Goal: Information Seeking & Learning: Learn about a topic

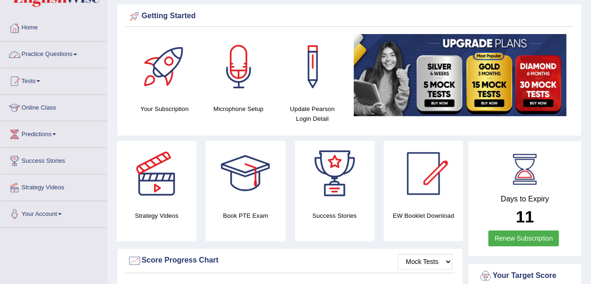
scroll to position [31, 0]
click at [78, 56] on link "Practice Questions" at bounding box center [53, 53] width 107 height 23
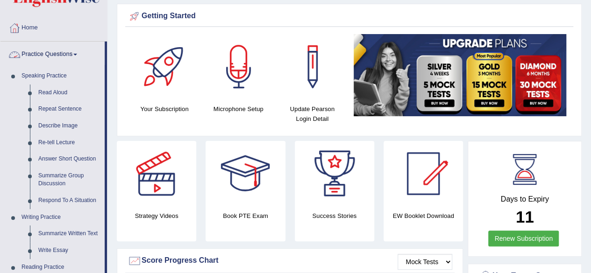
click at [78, 57] on link "Practice Questions" at bounding box center [52, 53] width 104 height 23
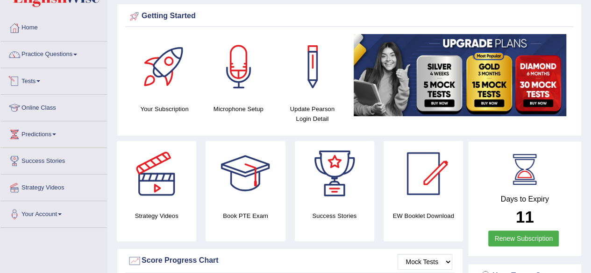
click at [42, 79] on link "Tests" at bounding box center [53, 79] width 107 height 23
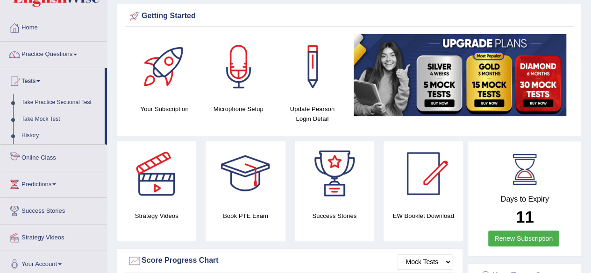
click at [50, 154] on link "Online Class" at bounding box center [53, 156] width 107 height 23
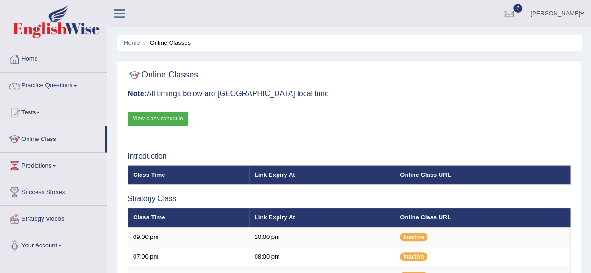
click at [173, 119] on link "View class schedule" at bounding box center [158, 119] width 61 height 14
click at [80, 84] on link "Practice Questions" at bounding box center [53, 84] width 107 height 23
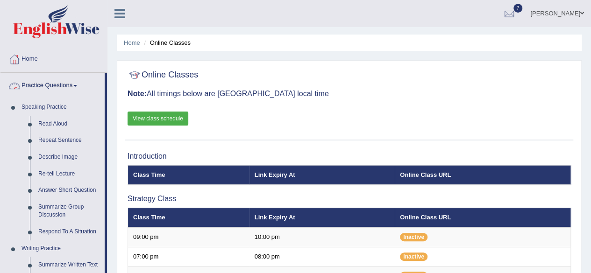
click at [77, 81] on link "Practice Questions" at bounding box center [52, 84] width 104 height 23
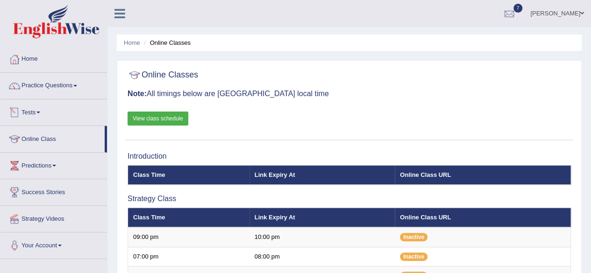
click at [48, 108] on link "Tests" at bounding box center [53, 111] width 107 height 23
click at [78, 82] on link "Practice Questions" at bounding box center [53, 84] width 107 height 23
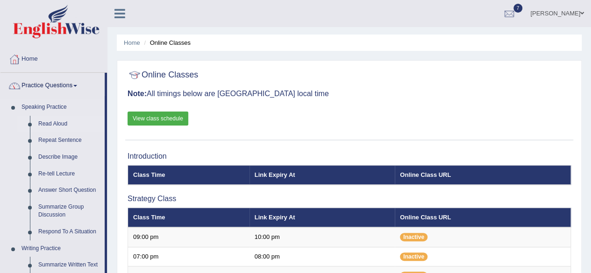
click at [52, 123] on link "Read Aloud" at bounding box center [69, 124] width 71 height 17
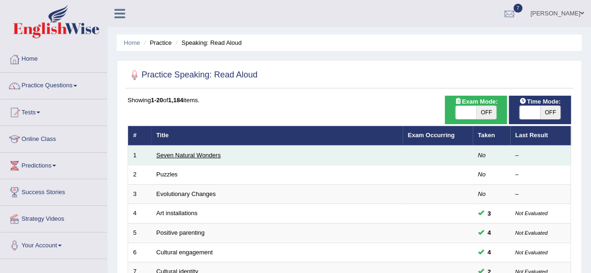
click at [204, 155] on link "Seven Natural Wonders" at bounding box center [188, 155] width 64 height 7
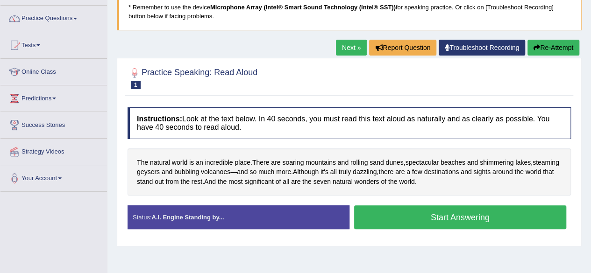
scroll to position [67, 0]
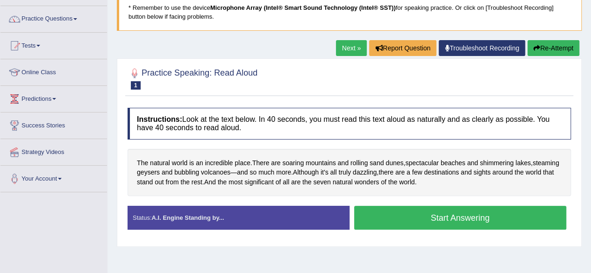
click at [398, 215] on button "Start Answering" at bounding box center [460, 218] width 213 height 24
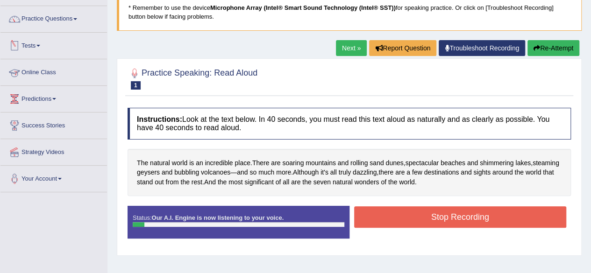
click at [47, 42] on link "Tests" at bounding box center [53, 44] width 107 height 23
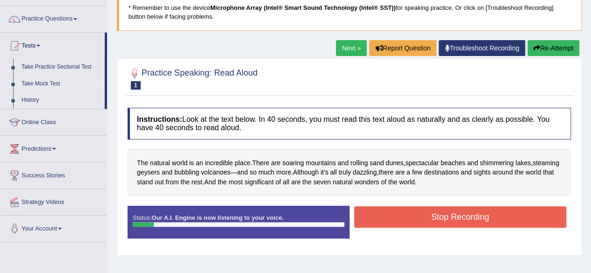
click at [46, 85] on link "Take Mock Test" at bounding box center [60, 84] width 87 height 17
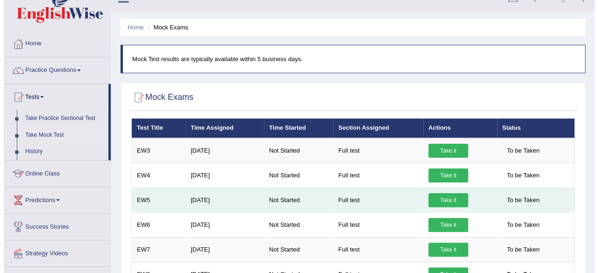
scroll to position [17, 0]
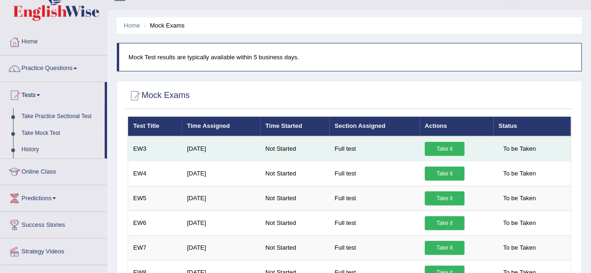
click at [446, 147] on link "Take it" at bounding box center [445, 149] width 40 height 14
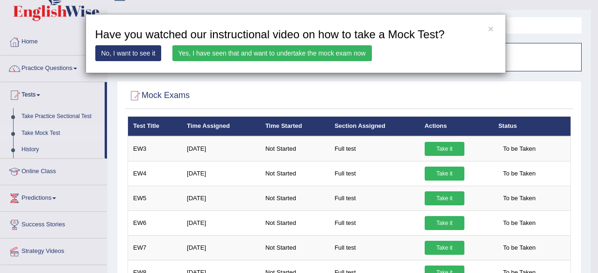
click at [346, 54] on link "Yes, I have seen that and want to undertake the mock exam now" at bounding box center [271, 53] width 199 height 16
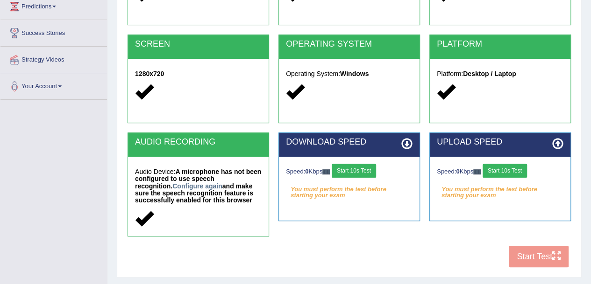
scroll to position [161, 0]
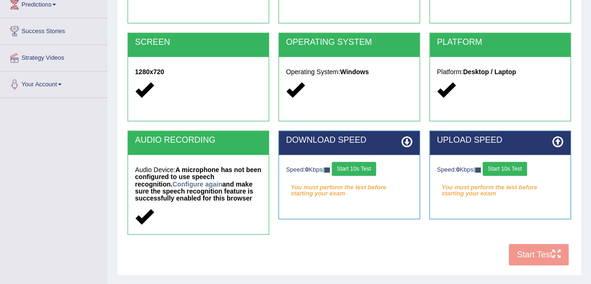
click at [357, 164] on button "Start 10s Test" at bounding box center [354, 169] width 44 height 14
click at [512, 167] on button "Start 10s Test" at bounding box center [505, 169] width 44 height 14
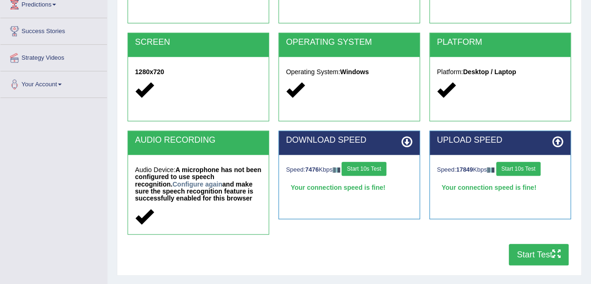
click at [540, 254] on button "Start Test" at bounding box center [539, 254] width 60 height 21
